Goal: Navigation & Orientation: Find specific page/section

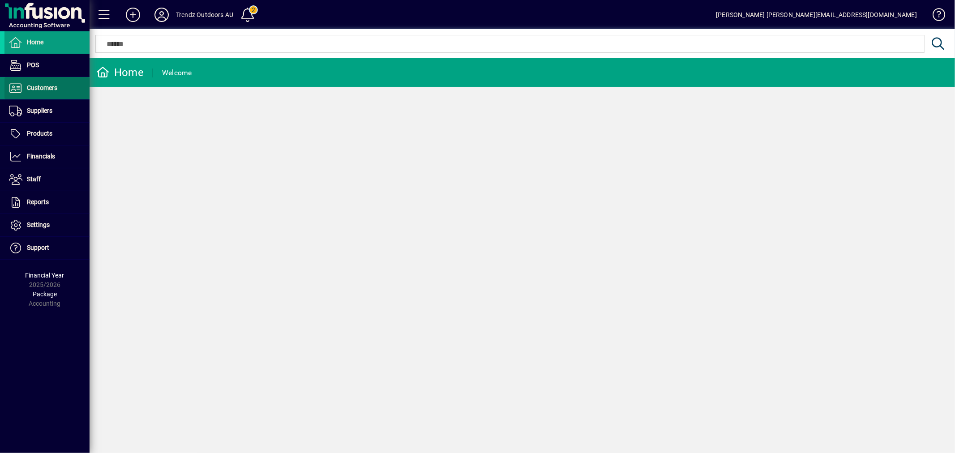
click at [49, 93] on span "Customers" at bounding box center [30, 88] width 53 height 11
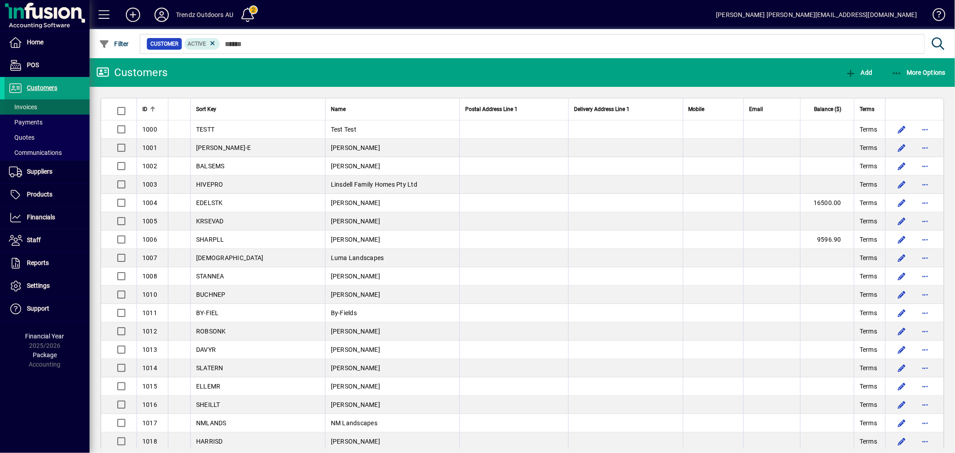
click at [45, 109] on span at bounding box center [46, 106] width 85 height 21
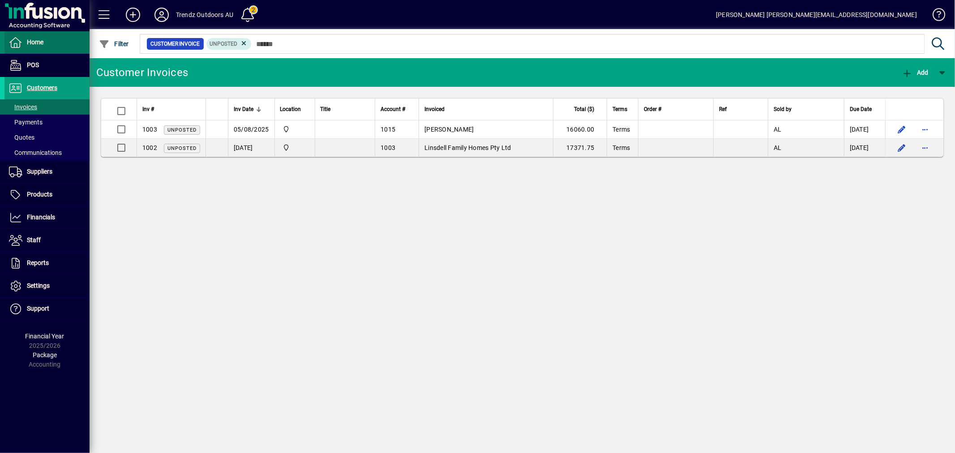
click at [64, 41] on span at bounding box center [46, 42] width 85 height 21
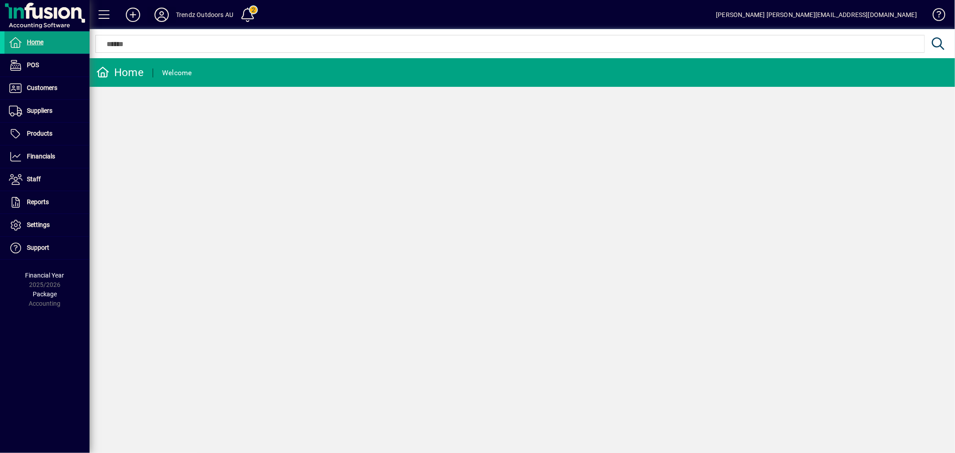
click at [169, 14] on icon at bounding box center [162, 15] width 18 height 14
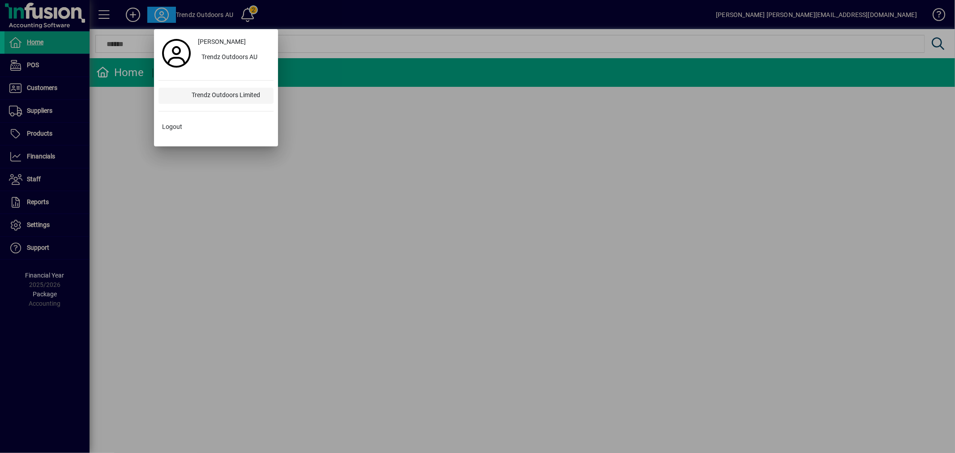
click at [229, 98] on div "Trendz Outdoors Limited" at bounding box center [228, 96] width 89 height 16
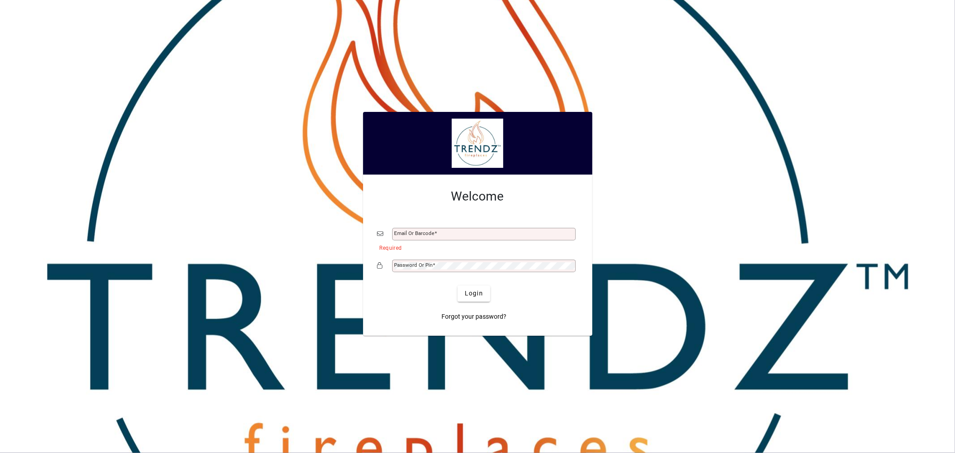
type input "**********"
click at [475, 297] on span "Login" at bounding box center [474, 293] width 18 height 9
